Goal: Information Seeking & Learning: Learn about a topic

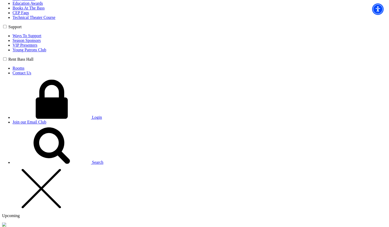
scroll to position [346, 0]
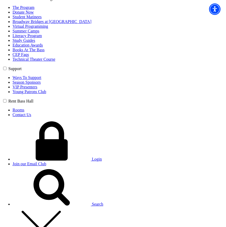
scroll to position [265, 0]
